Goal: Check status: Check status

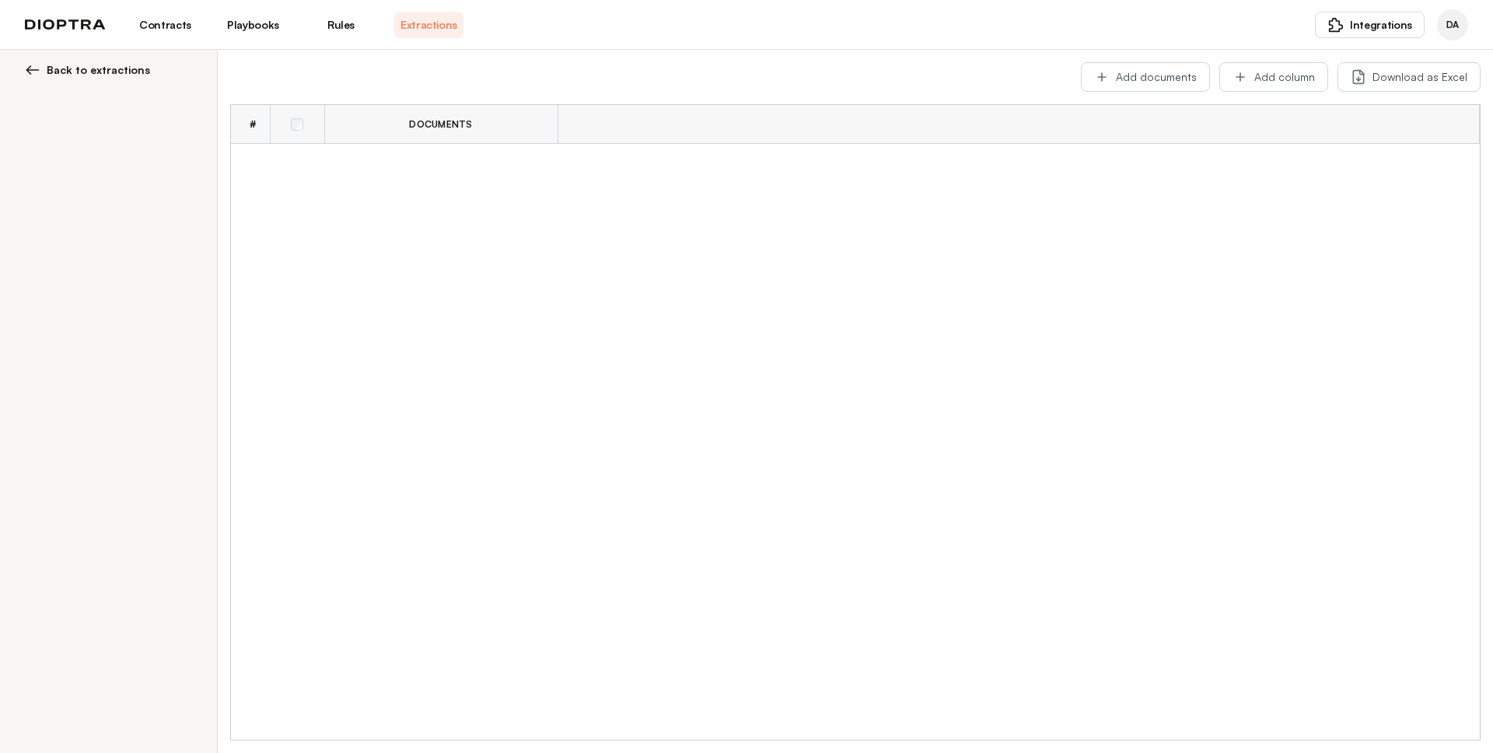
click at [1455, 26] on span "DA" at bounding box center [1452, 25] width 12 height 12
